Goal: Task Accomplishment & Management: Manage account settings

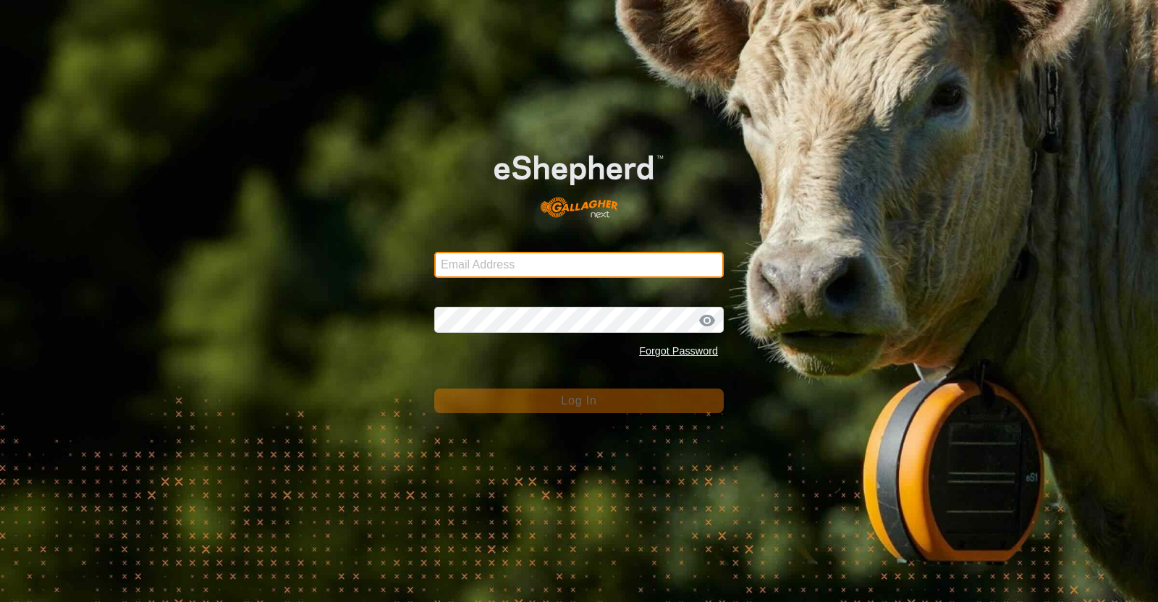
click at [528, 267] on input "Email Address" at bounding box center [579, 265] width 290 height 26
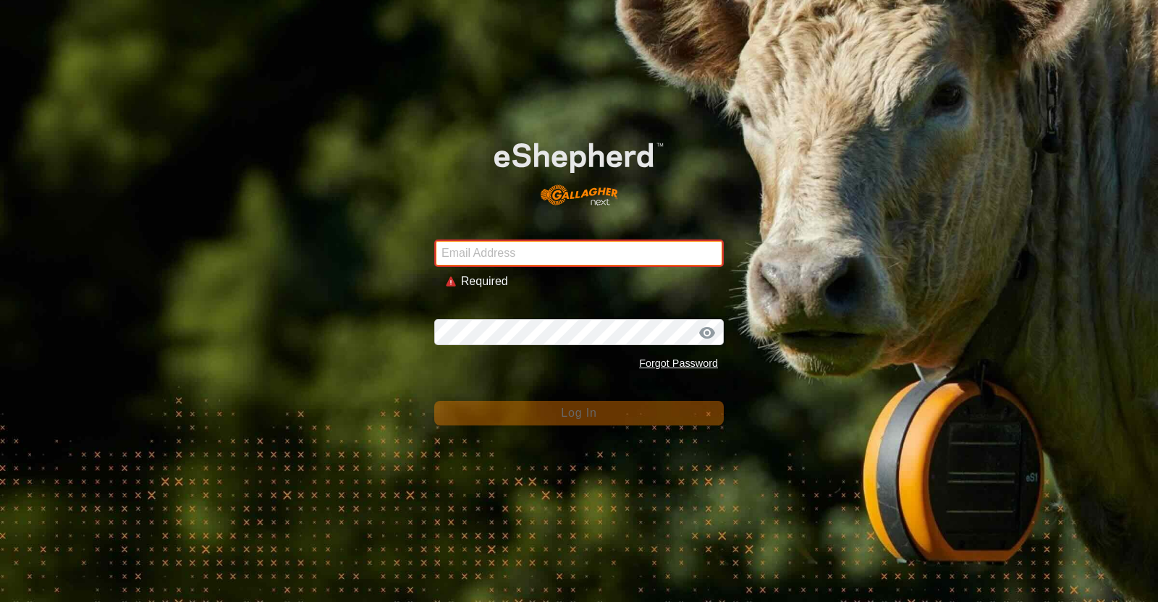
type input "[EMAIL_ADDRESS][DOMAIN_NAME]"
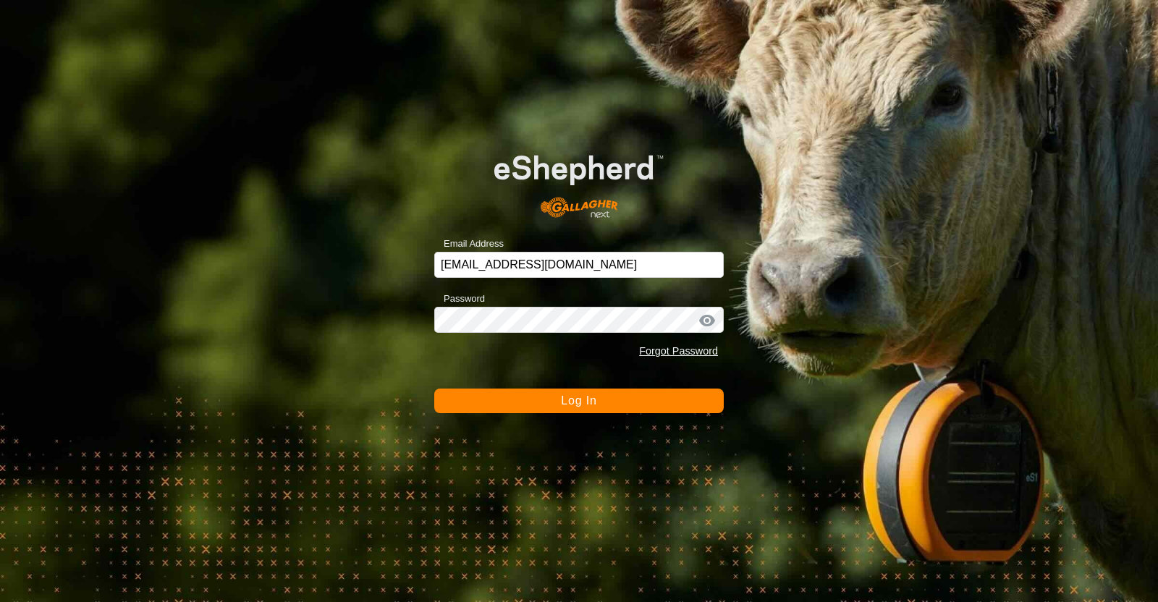
click at [583, 402] on span "Log In" at bounding box center [578, 401] width 35 height 12
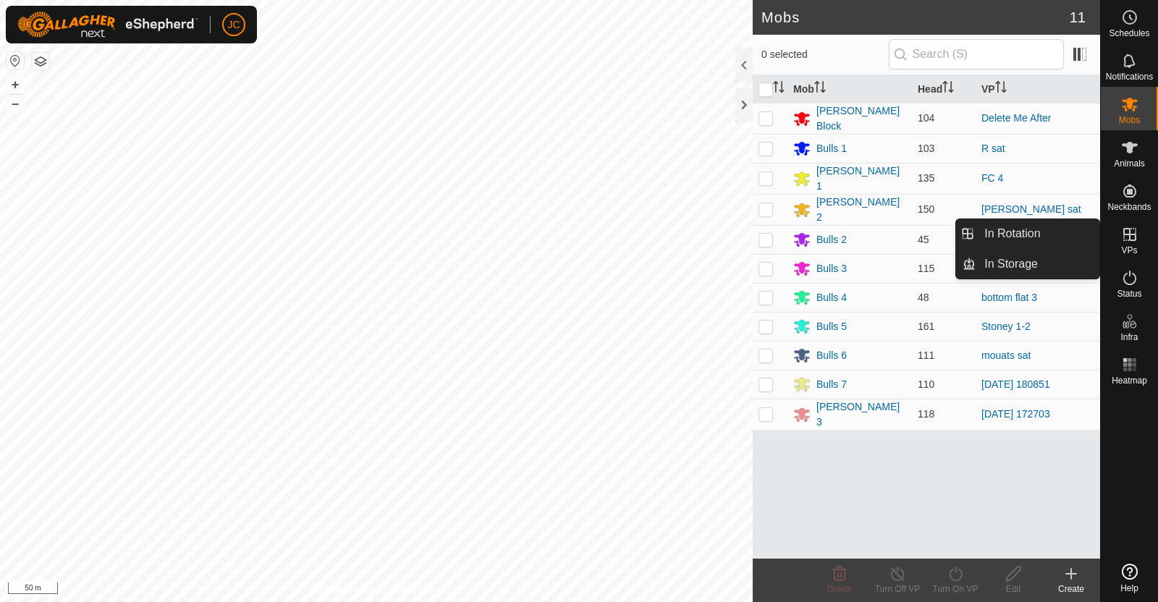
click at [1126, 237] on icon at bounding box center [1129, 234] width 17 height 17
click at [1074, 229] on link "In Rotation" at bounding box center [1038, 233] width 124 height 29
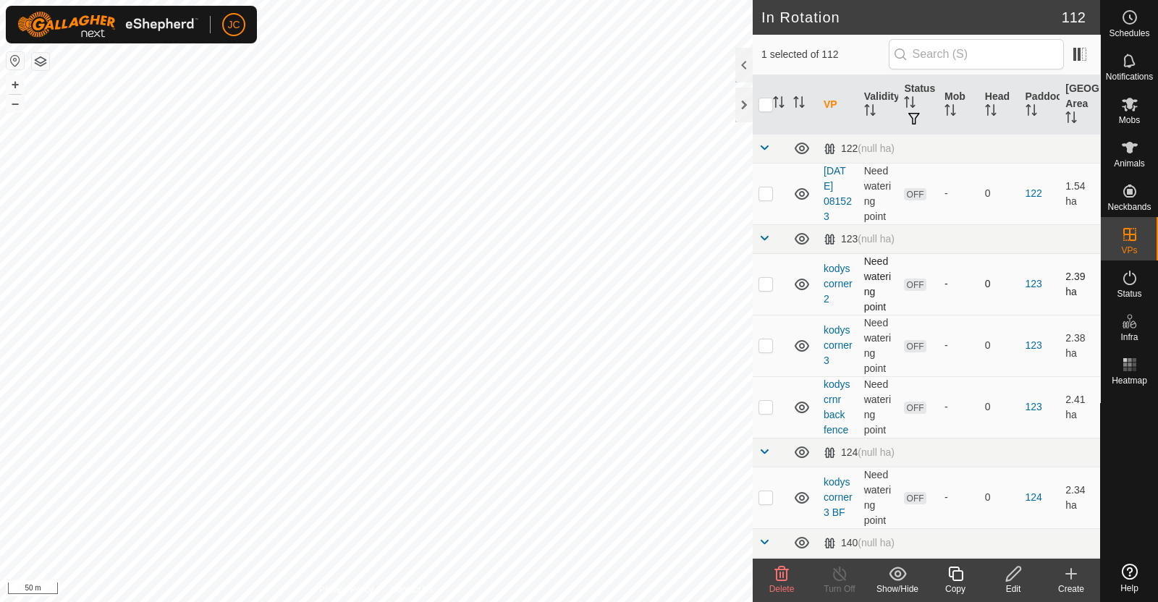
checkbox input "false"
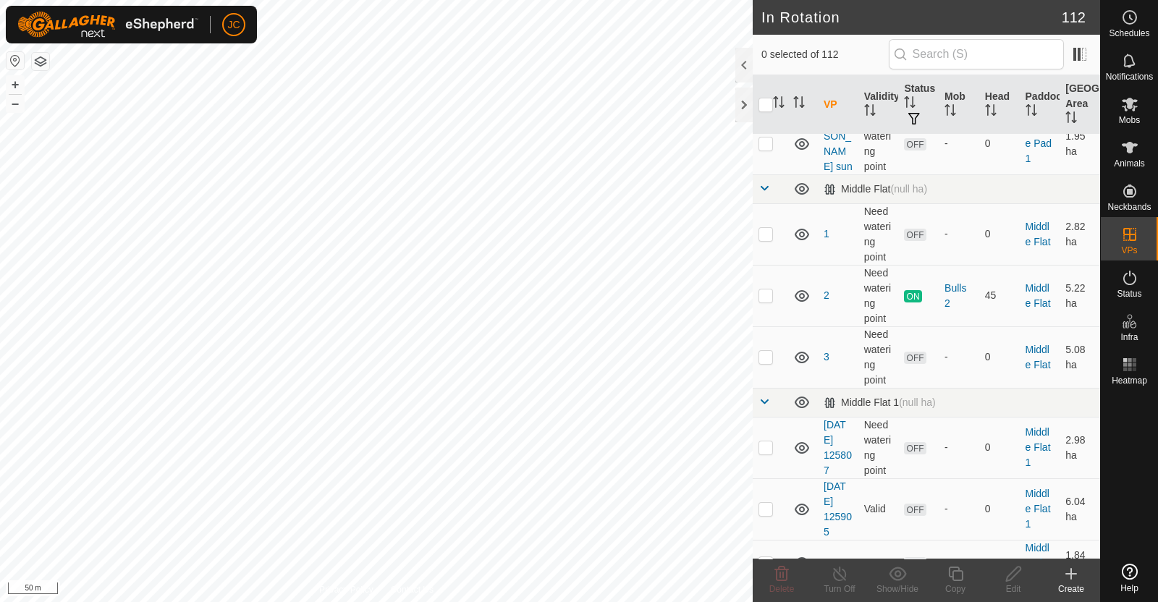
scroll to position [4106, 0]
checkbox input "false"
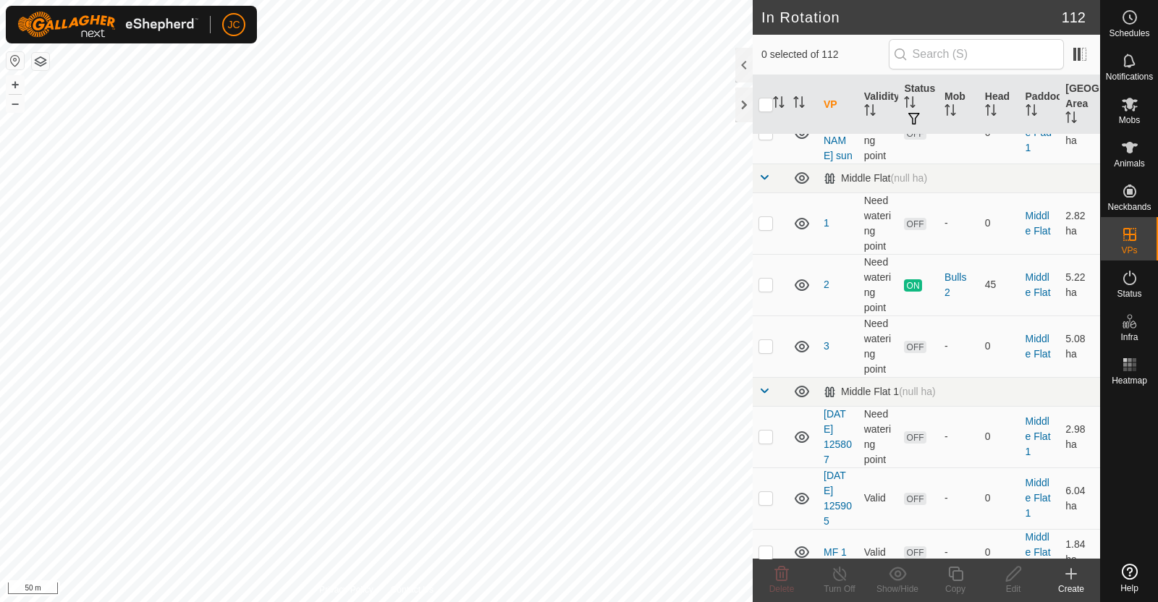
scroll to position [4112, 0]
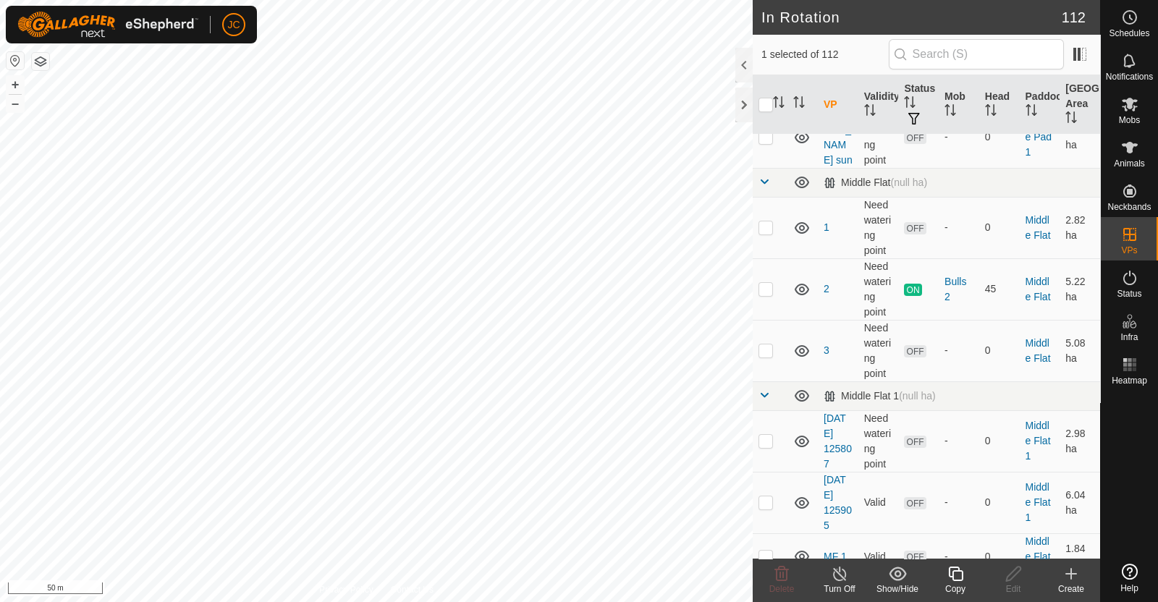
checkbox input "false"
checkbox input "true"
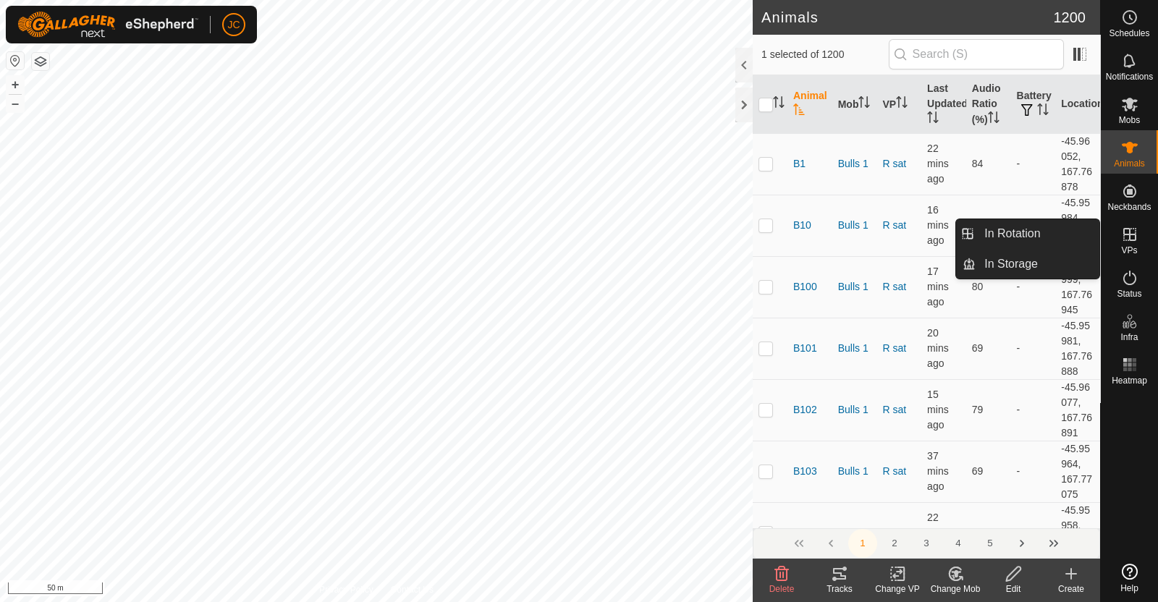
click at [1133, 246] on span "VPs" at bounding box center [1129, 250] width 16 height 9
click at [1058, 229] on link "In Rotation" at bounding box center [1038, 233] width 124 height 29
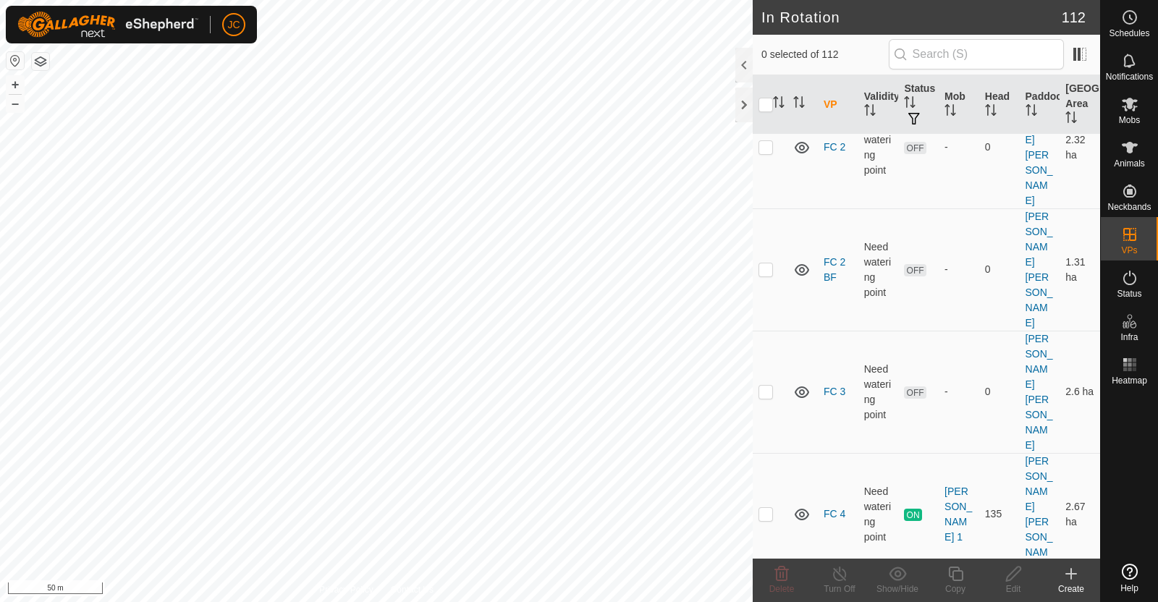
scroll to position [3446, 0]
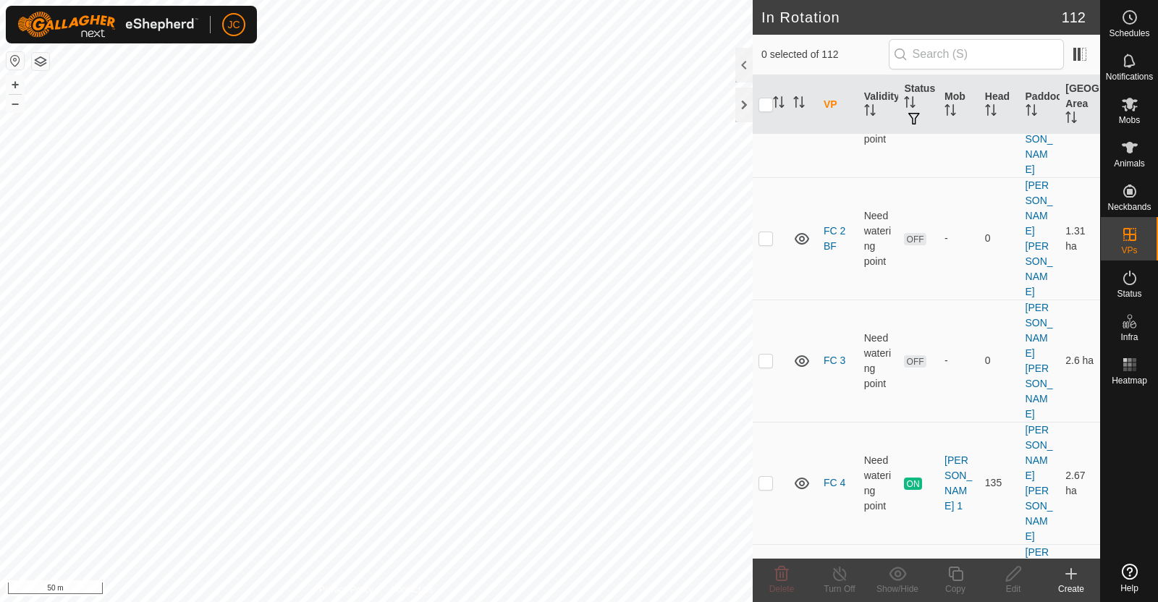
checkbox input "true"
click at [1012, 575] on icon at bounding box center [1014, 573] width 18 height 17
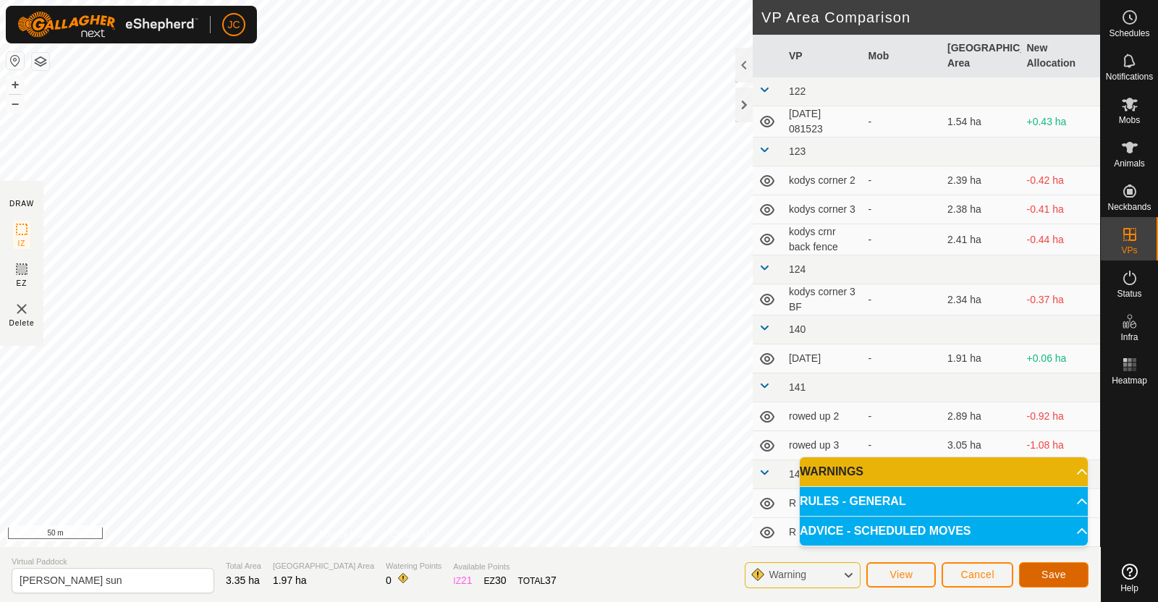
click at [1069, 570] on button "Save" at bounding box center [1053, 574] width 69 height 25
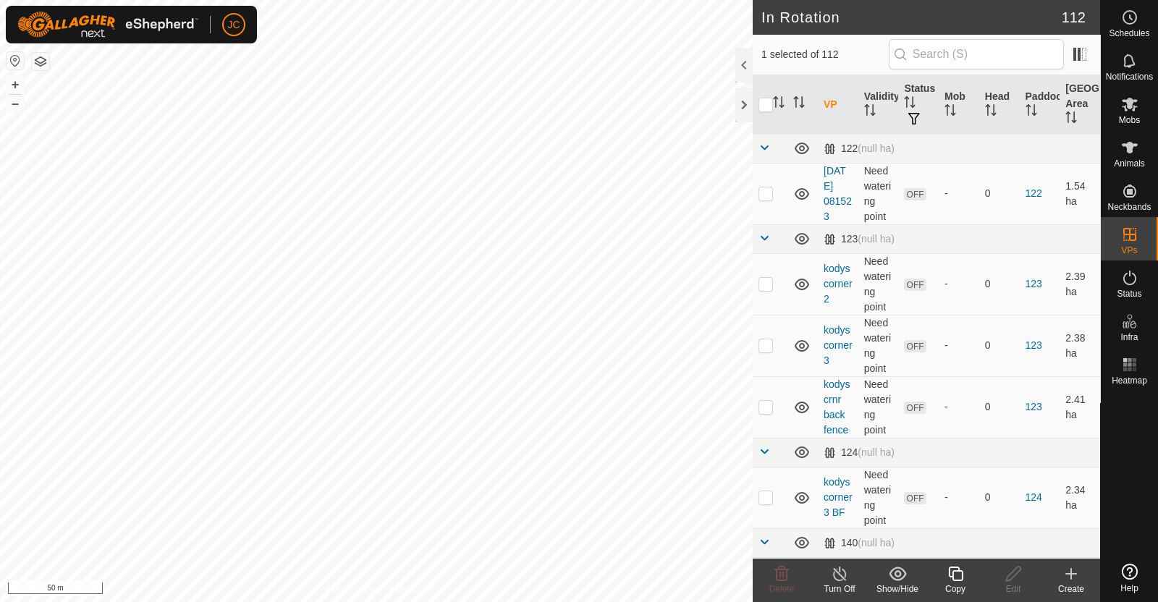
checkbox input "false"
checkbox input "true"
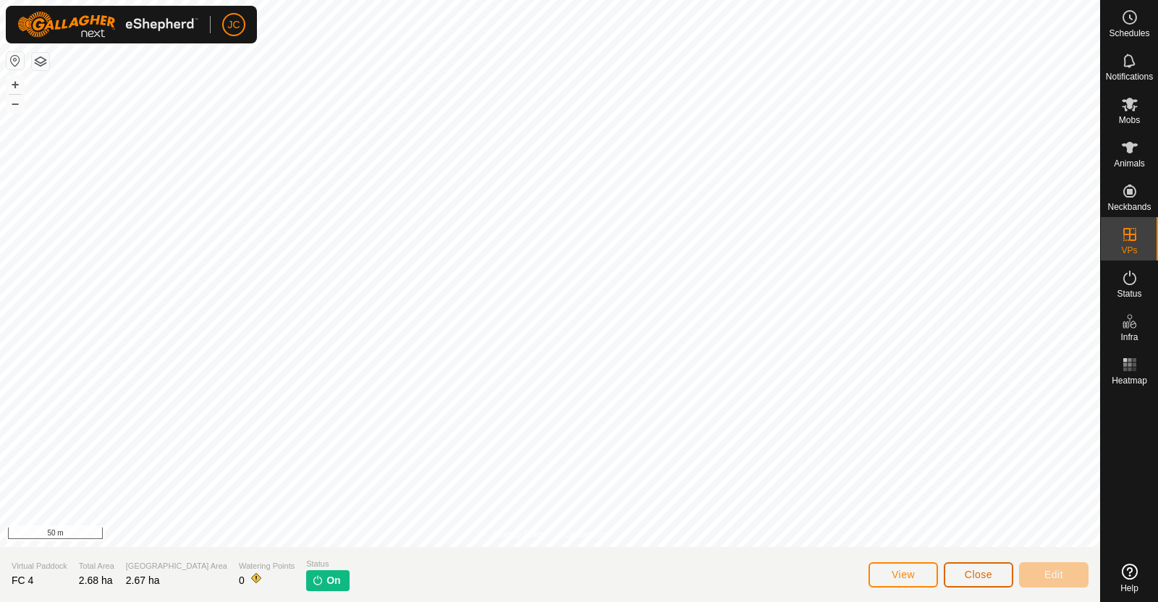
click at [967, 573] on span "Close" at bounding box center [979, 575] width 28 height 12
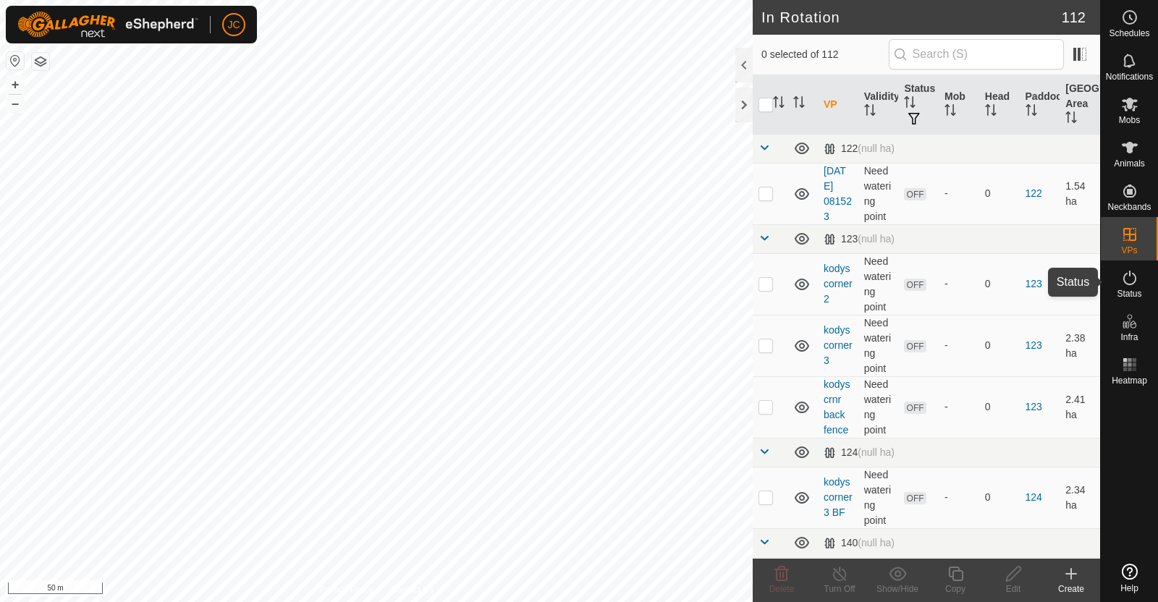
click at [1129, 279] on icon at bounding box center [1129, 277] width 17 height 17
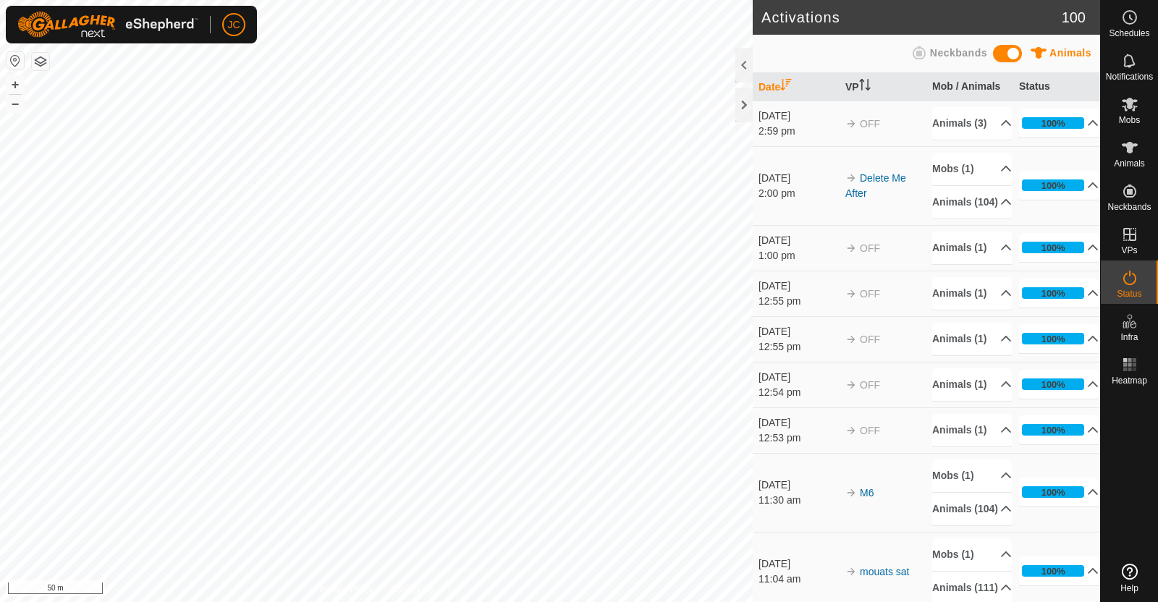
click at [1136, 285] on icon at bounding box center [1129, 277] width 17 height 17
click at [1137, 23] on icon at bounding box center [1129, 17] width 17 height 17
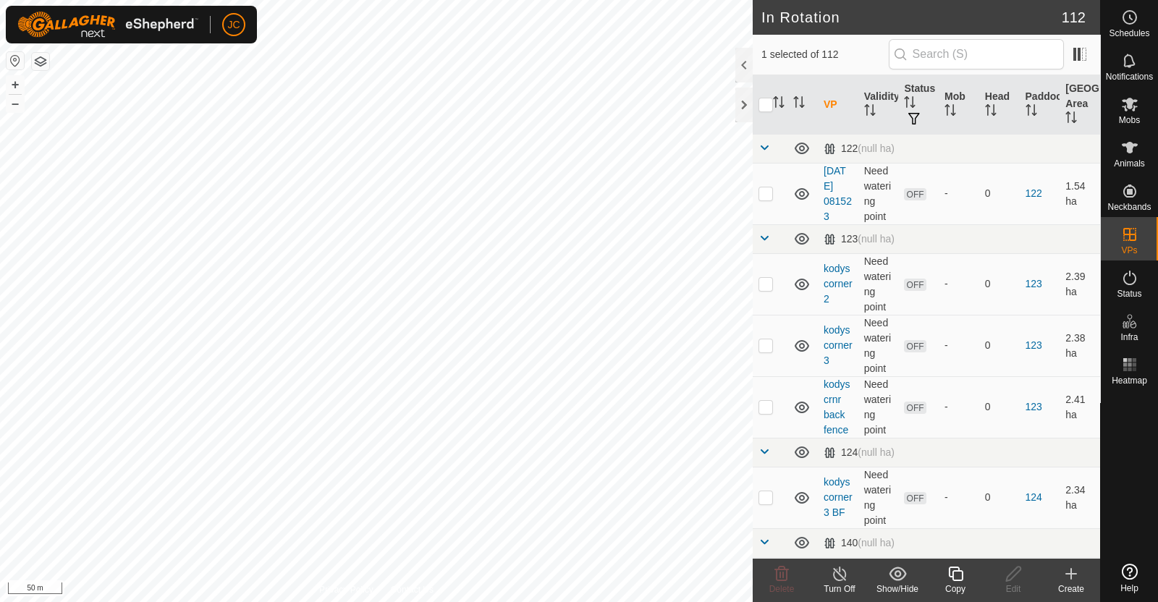
checkbox input "true"
checkbox input "false"
checkbox input "true"
